Goal: Book appointment/travel/reservation

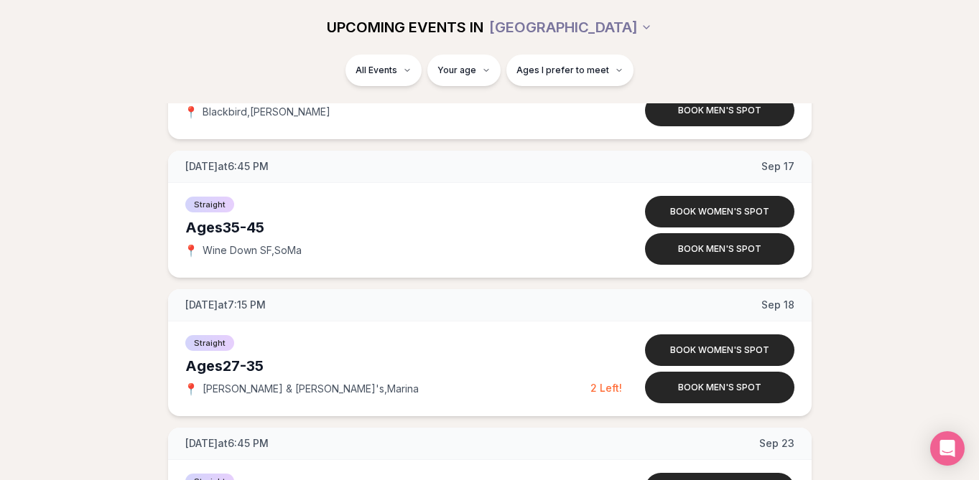
scroll to position [1675, 0]
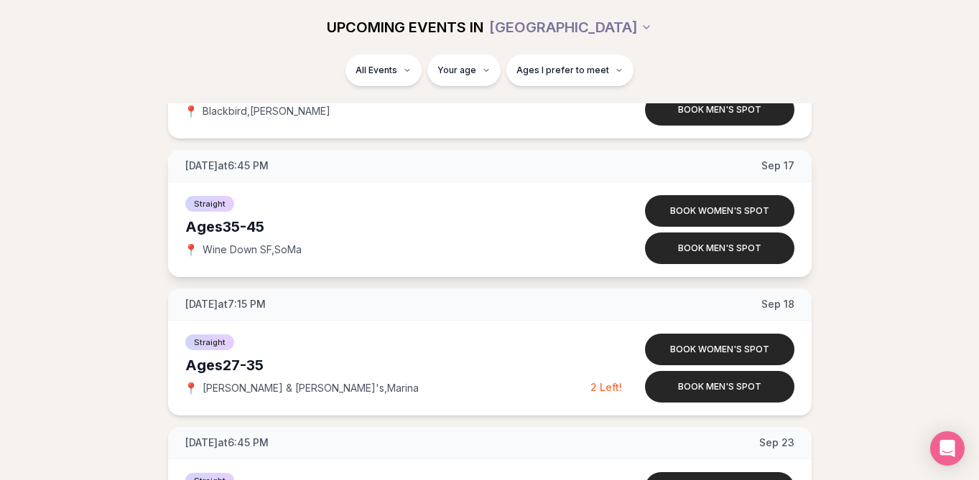
click at [225, 199] on span "Straight" at bounding box center [209, 204] width 49 height 16
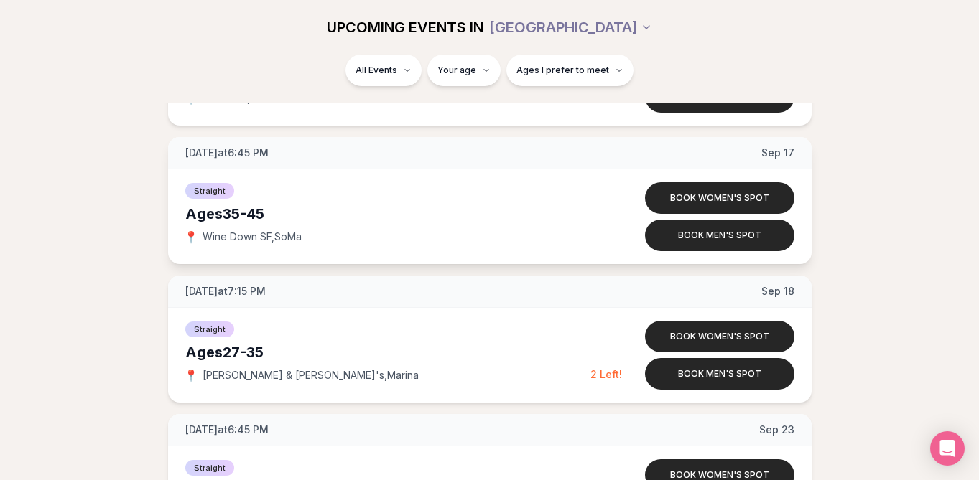
scroll to position [1689, 0]
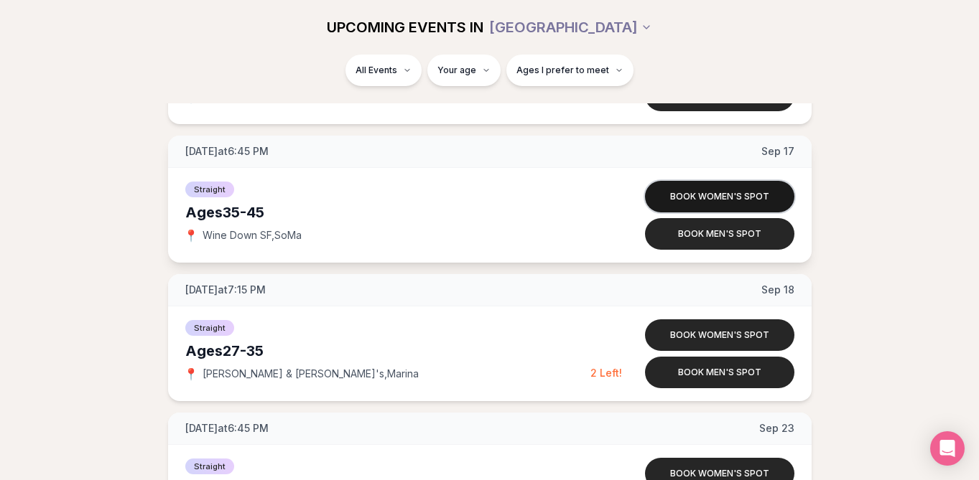
click at [721, 197] on button "Book women's spot" at bounding box center [719, 197] width 149 height 32
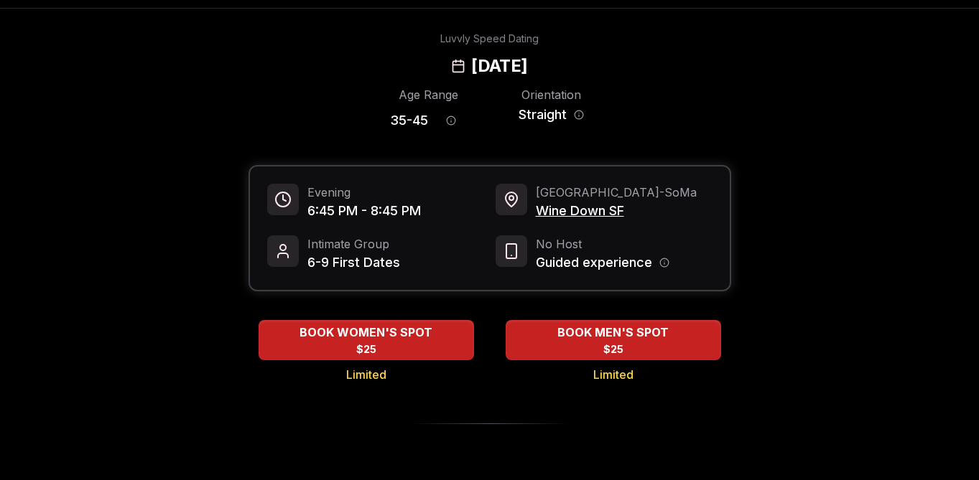
scroll to position [45, 0]
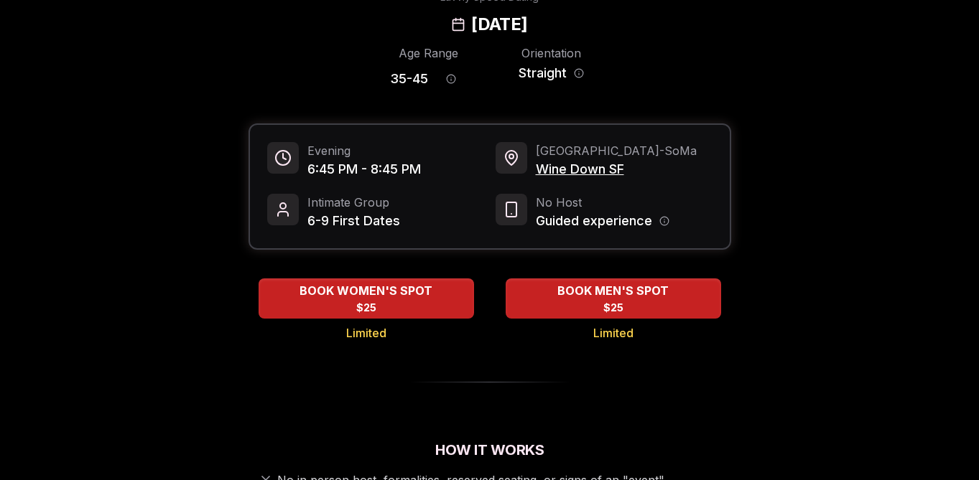
scroll to position [88, 0]
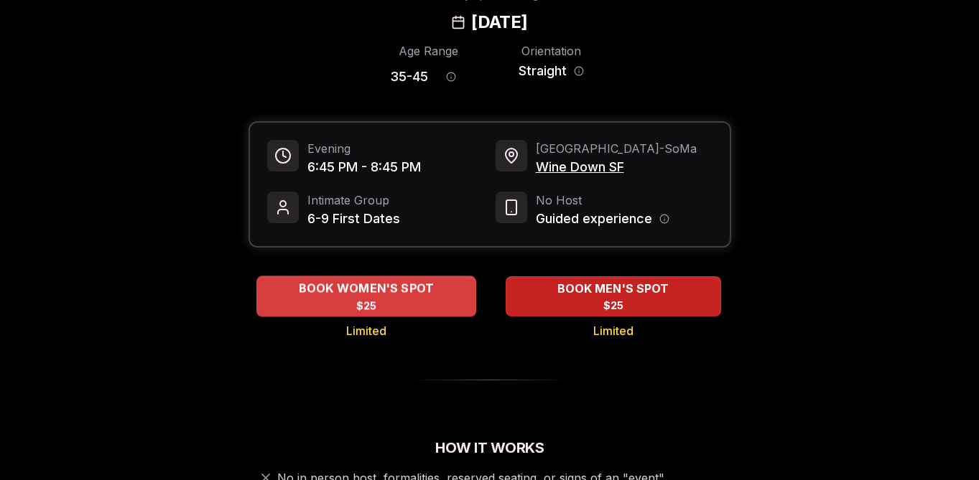
click at [366, 294] on span "BOOK WOMEN'S SPOT" at bounding box center [365, 288] width 141 height 17
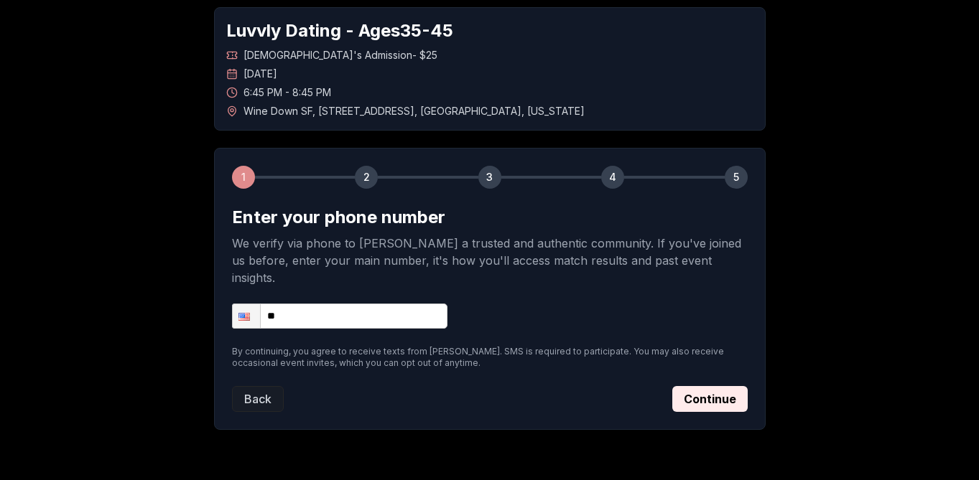
scroll to position [72, 0]
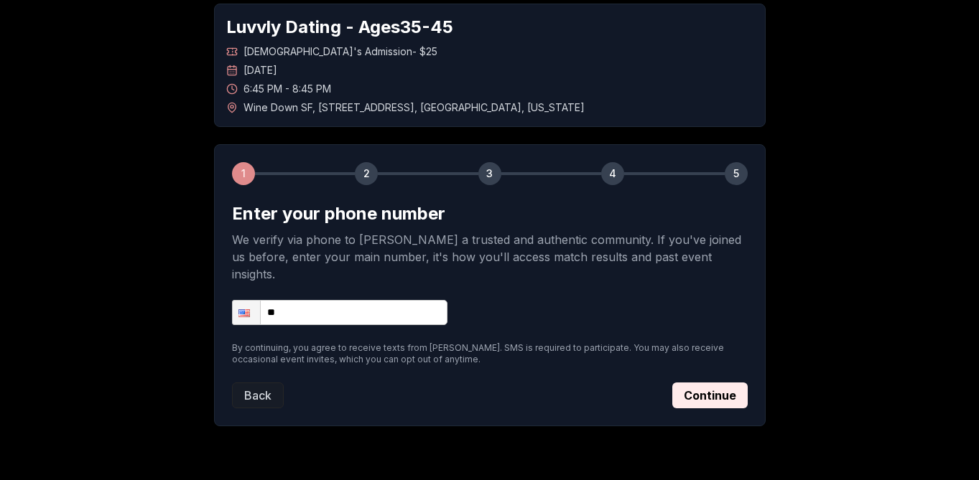
click at [411, 300] on input "**" at bounding box center [339, 312] width 215 height 25
type input "**********"
click at [705, 383] on button "Continue" at bounding box center [709, 396] width 75 height 26
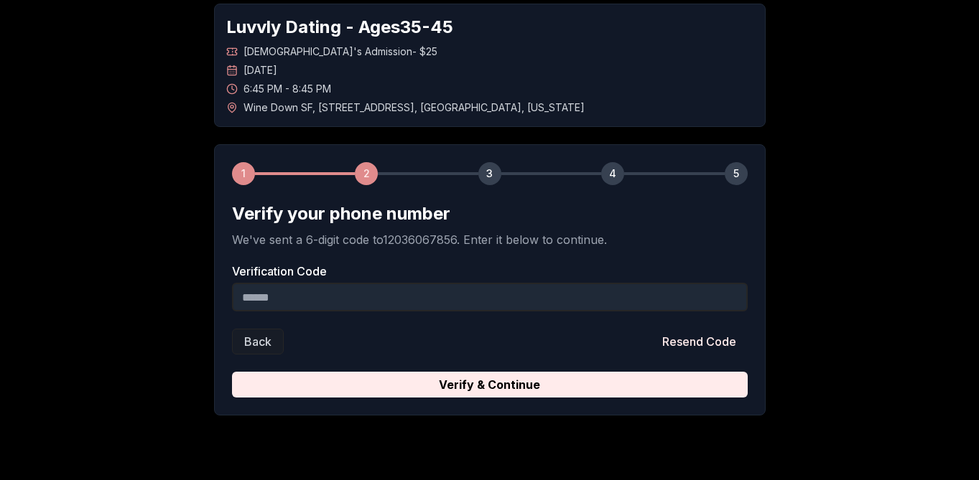
click at [355, 307] on input "Verification Code" at bounding box center [490, 297] width 516 height 29
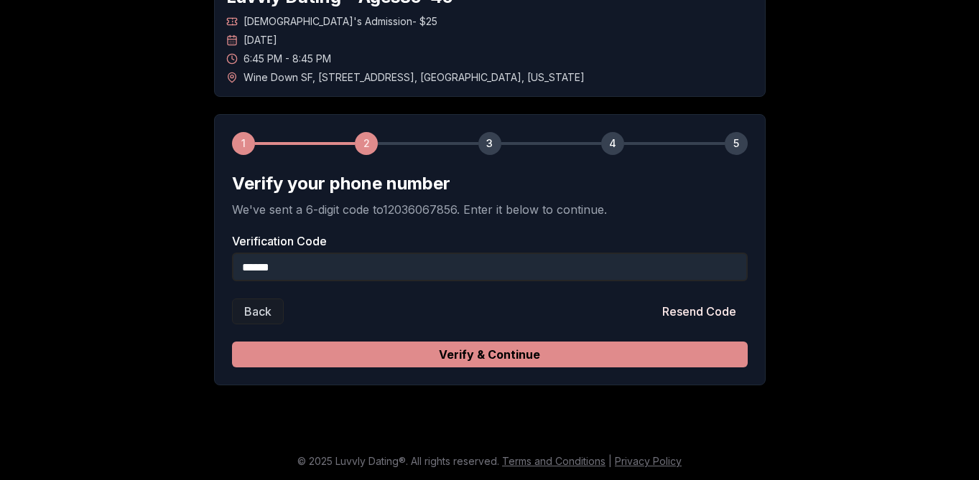
type input "******"
click at [370, 353] on button "Verify & Continue" at bounding box center [490, 355] width 516 height 26
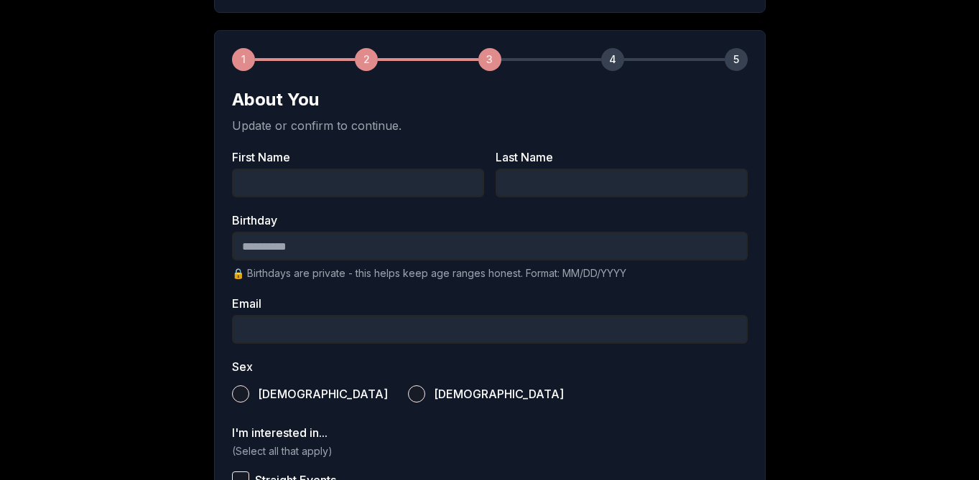
scroll to position [187, 0]
click at [374, 185] on input "First Name" at bounding box center [358, 182] width 252 height 29
type input "*****"
type input "**********"
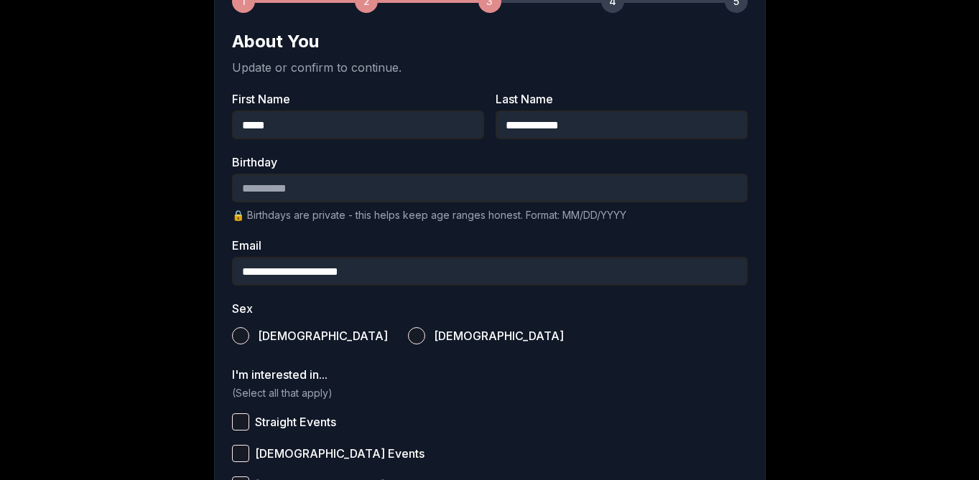
scroll to position [250, 0]
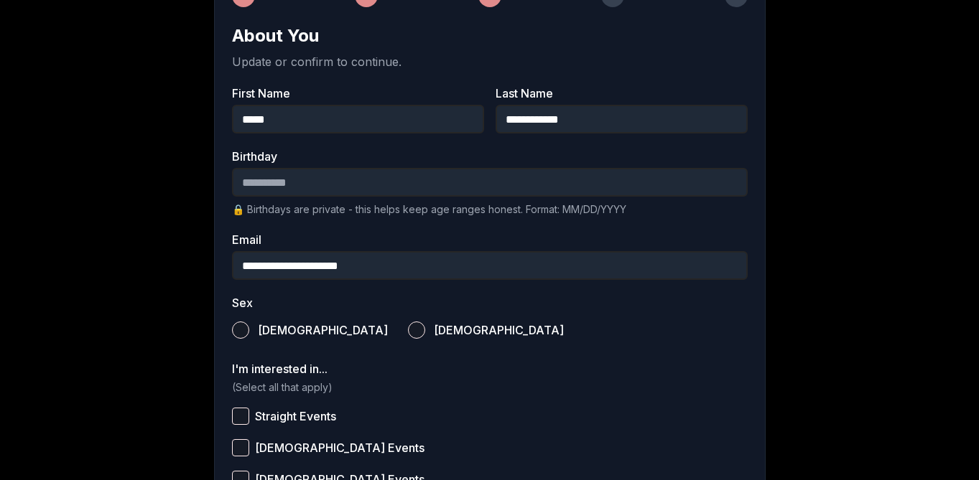
click at [408, 328] on button "Female" at bounding box center [416, 330] width 17 height 17
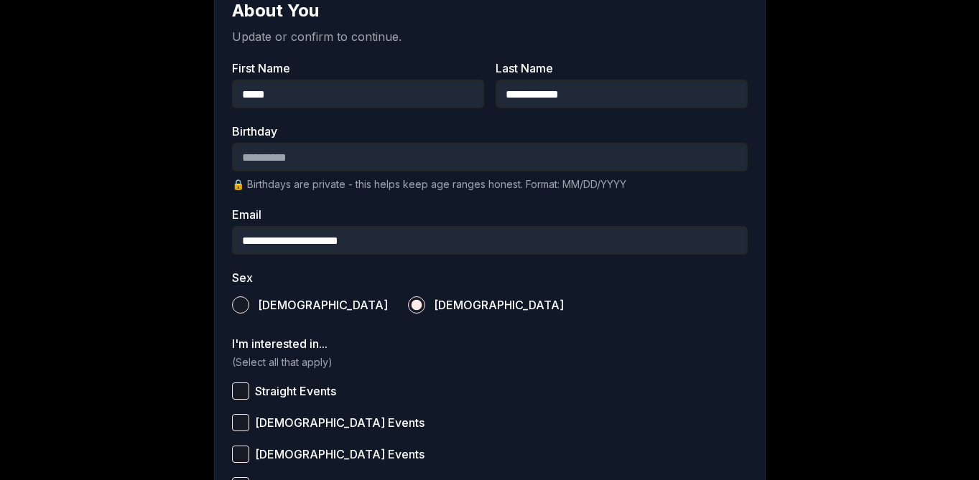
scroll to position [228, 0]
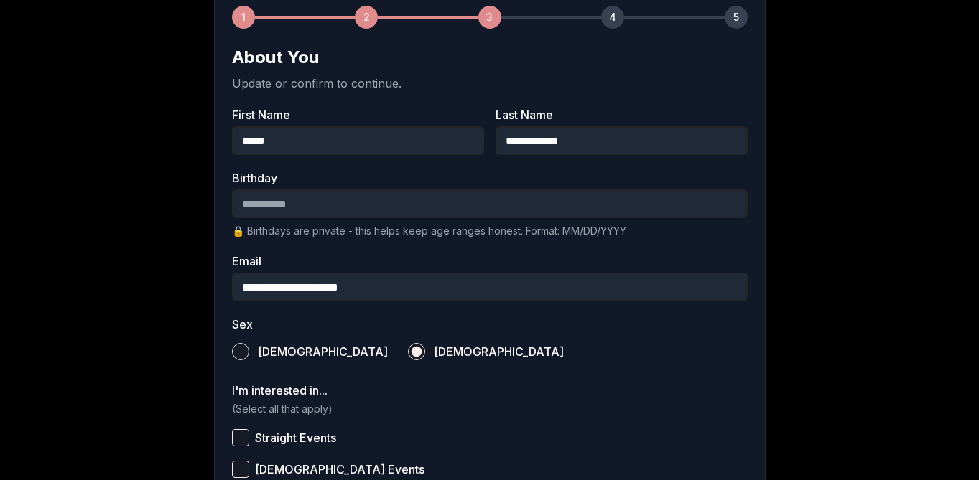
click at [246, 203] on input "Birthday" at bounding box center [490, 204] width 516 height 29
type input "**********"
click at [96, 136] on div "**********" at bounding box center [489, 303] width 979 height 958
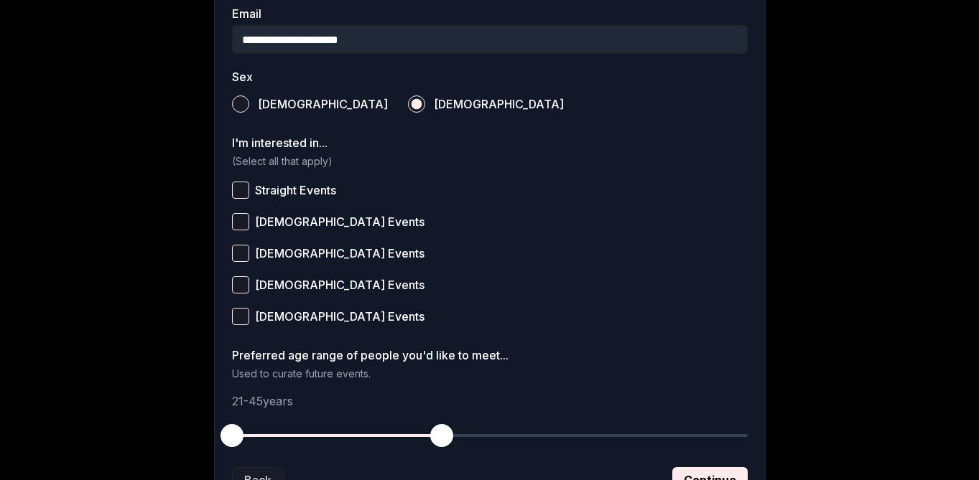
scroll to position [483, 0]
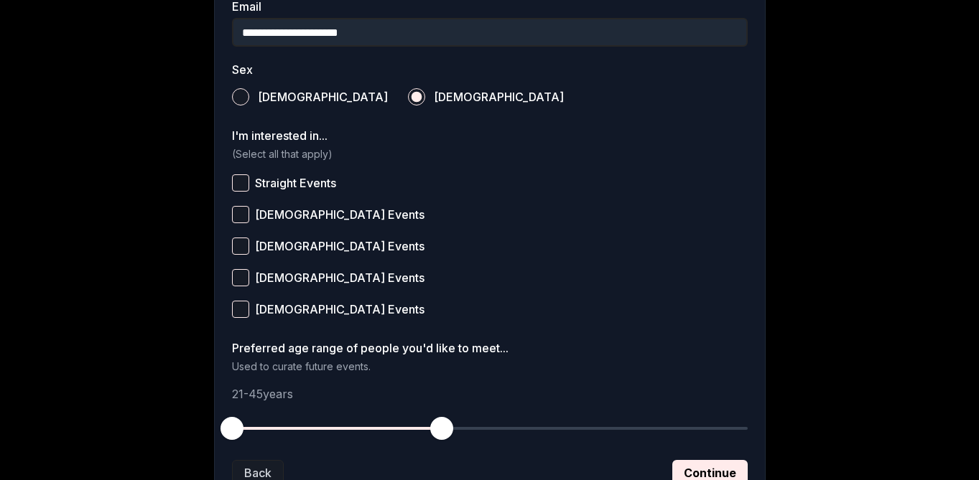
click at [238, 182] on button "Straight Events" at bounding box center [240, 183] width 17 height 17
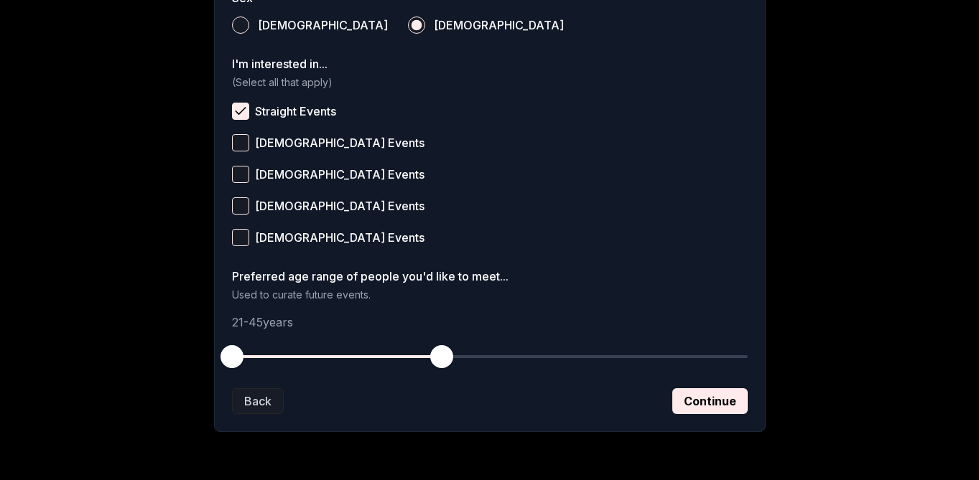
scroll to position [602, 0]
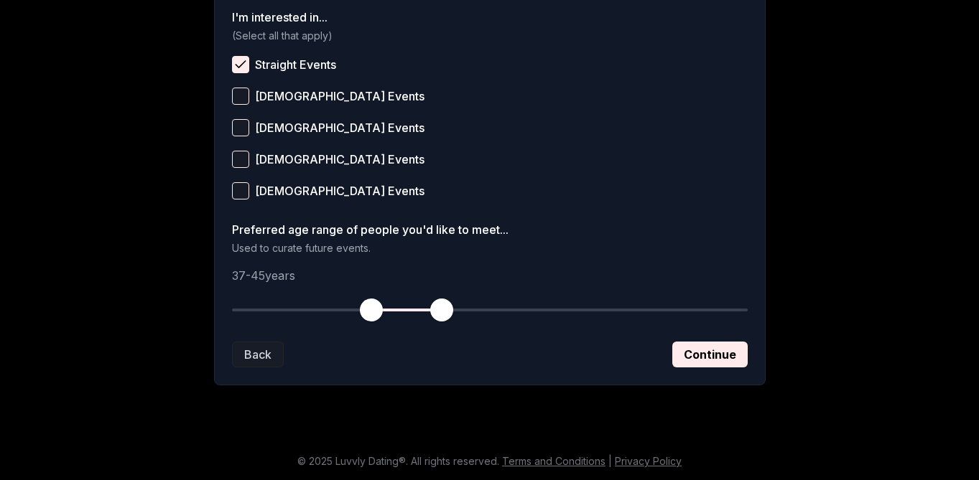
drag, startPoint x: 229, startPoint y: 313, endPoint x: 372, endPoint y: 313, distance: 142.9
click at [372, 313] on span "button" at bounding box center [371, 310] width 23 height 23
drag, startPoint x: 443, startPoint y: 310, endPoint x: 478, endPoint y: 310, distance: 34.5
click at [478, 310] on span "button" at bounding box center [476, 310] width 23 height 23
click at [705, 355] on button "Continue" at bounding box center [709, 355] width 75 height 26
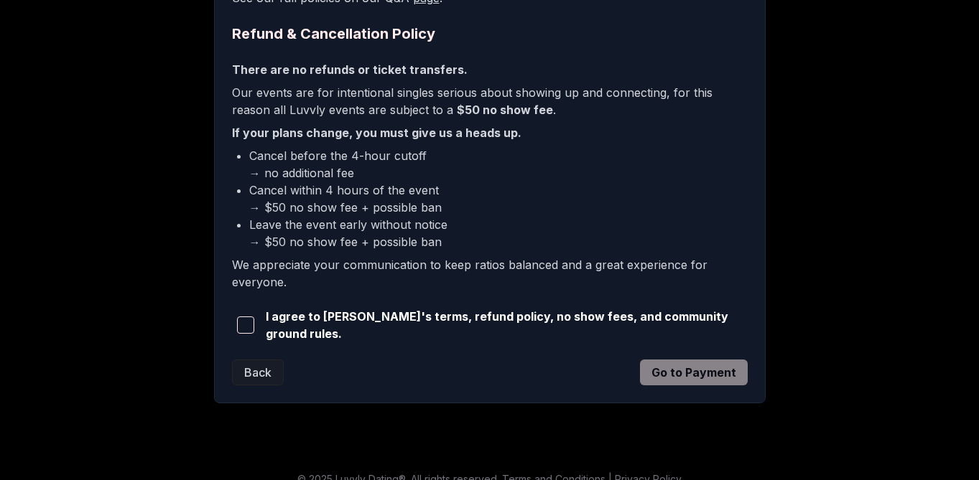
scroll to position [369, 0]
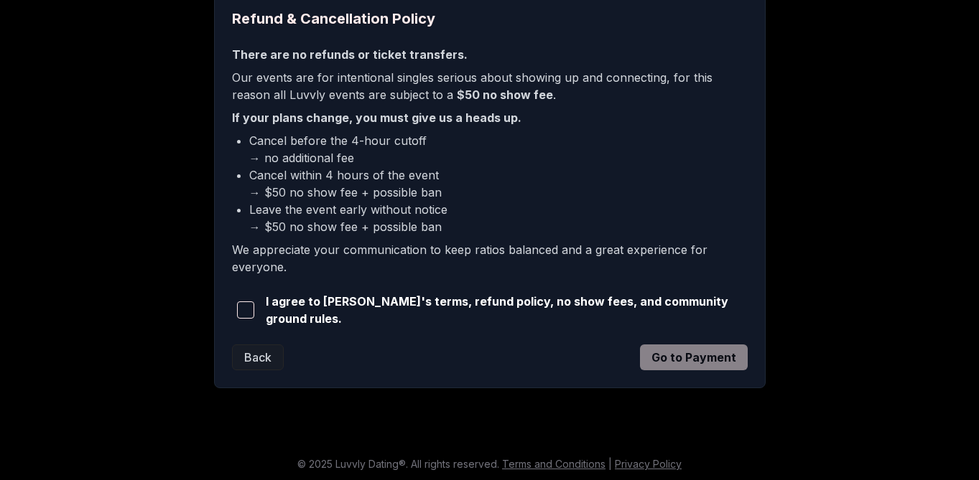
click at [245, 314] on span "button" at bounding box center [245, 310] width 17 height 17
click at [689, 352] on button "Go to Payment" at bounding box center [694, 358] width 108 height 26
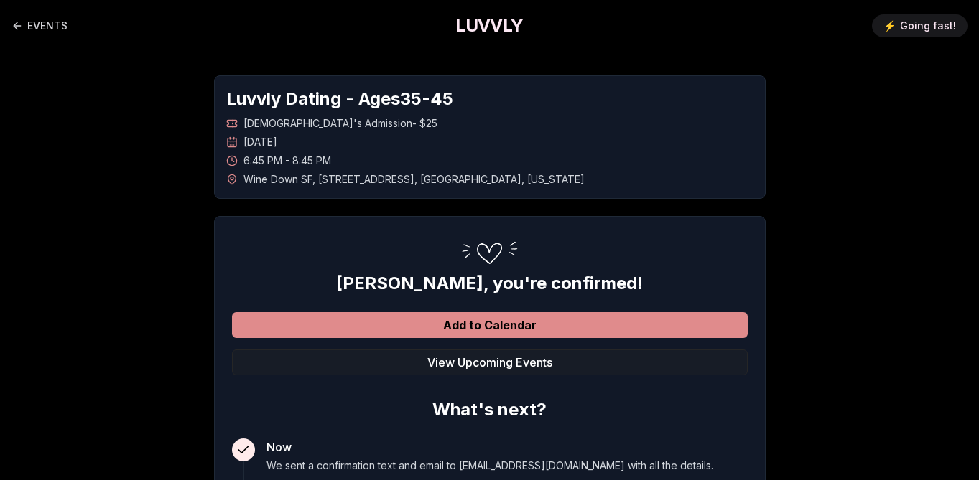
click at [478, 333] on button "Add to Calendar" at bounding box center [490, 325] width 516 height 26
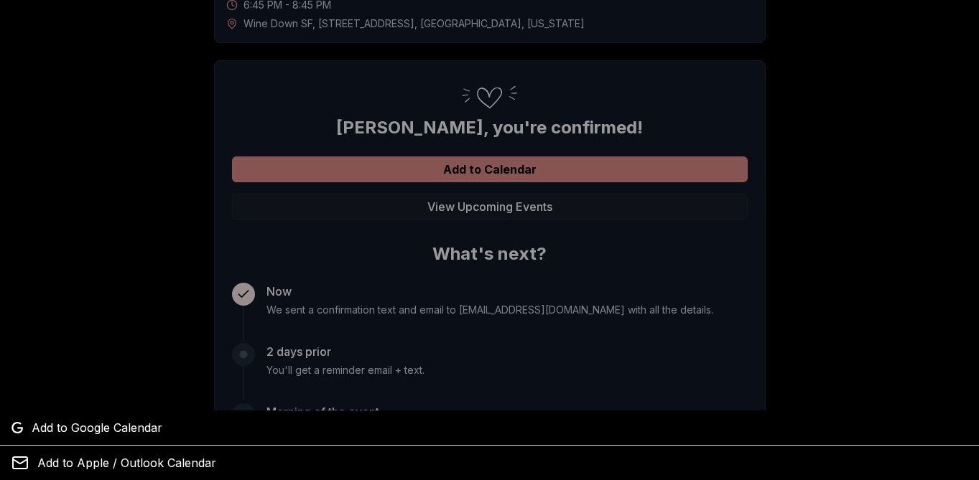
scroll to position [65, 0]
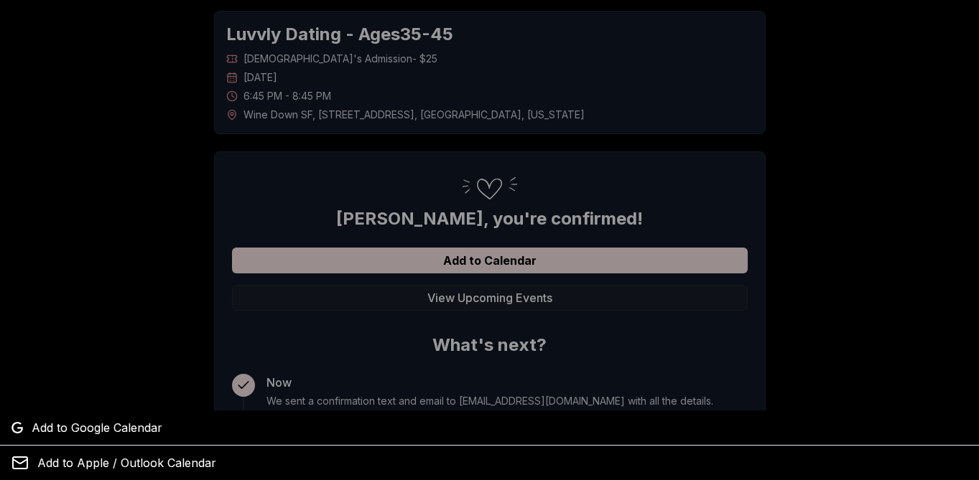
click at [467, 253] on div at bounding box center [489, 240] width 979 height 480
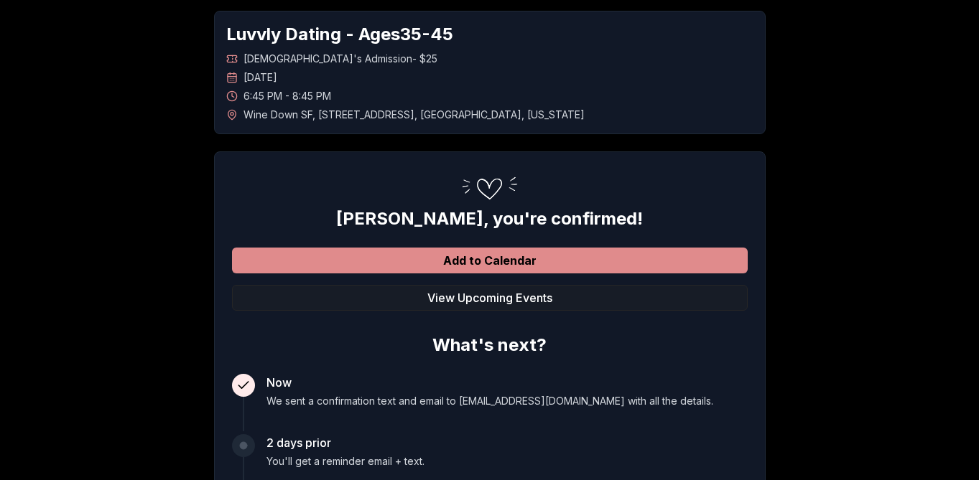
click at [452, 259] on button "Add to Calendar" at bounding box center [490, 261] width 516 height 26
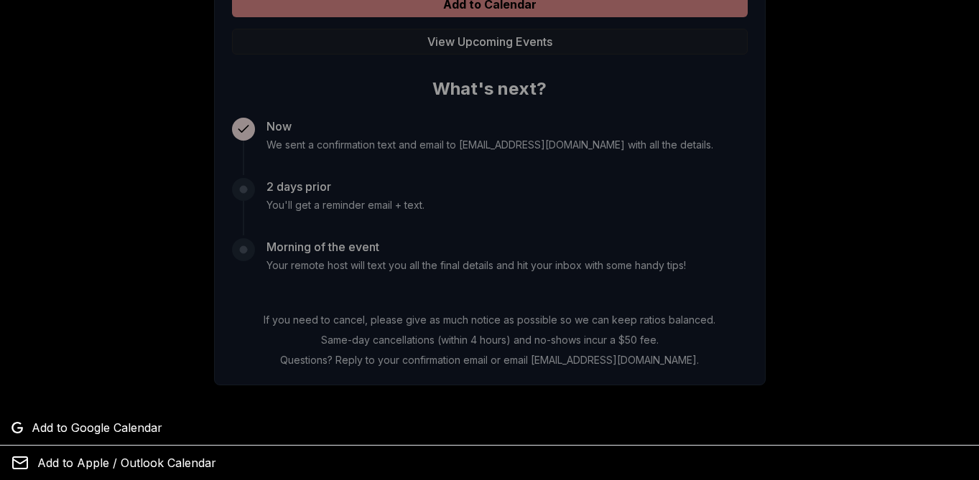
scroll to position [290, 0]
